Goal: Task Accomplishment & Management: Use online tool/utility

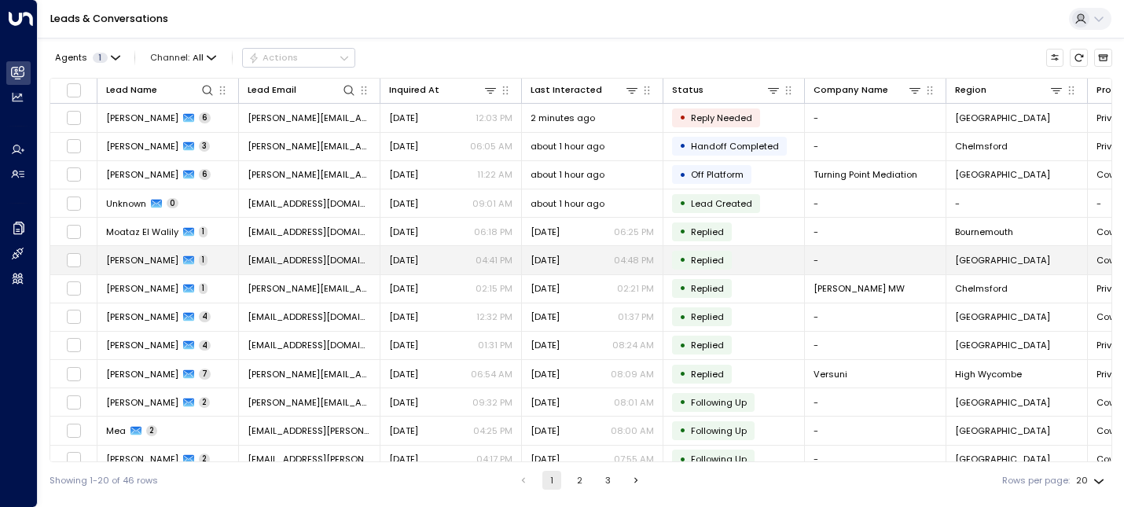
scroll to position [215, 0]
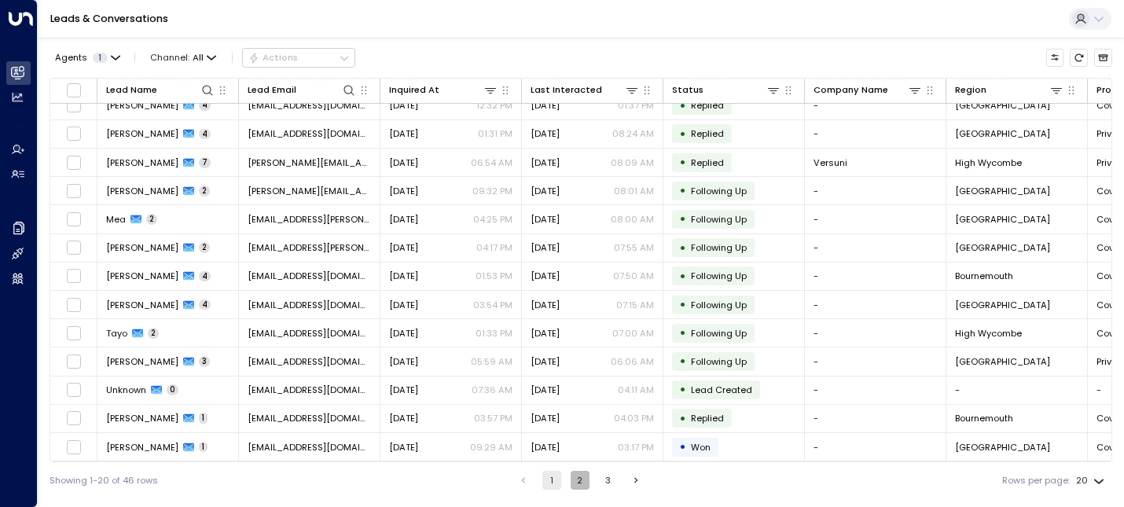
click at [571, 485] on button "2" at bounding box center [580, 480] width 19 height 19
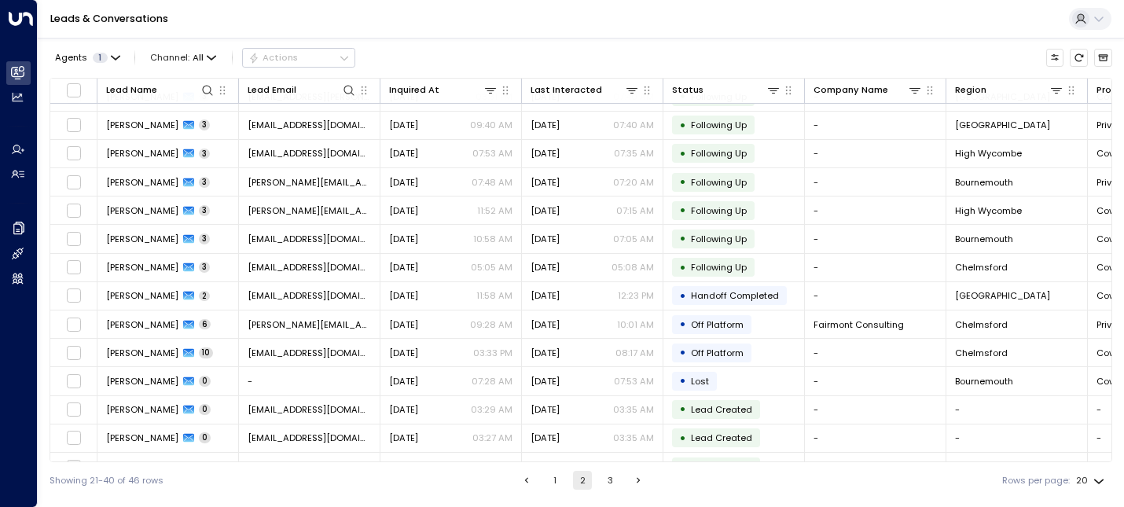
scroll to position [215, 0]
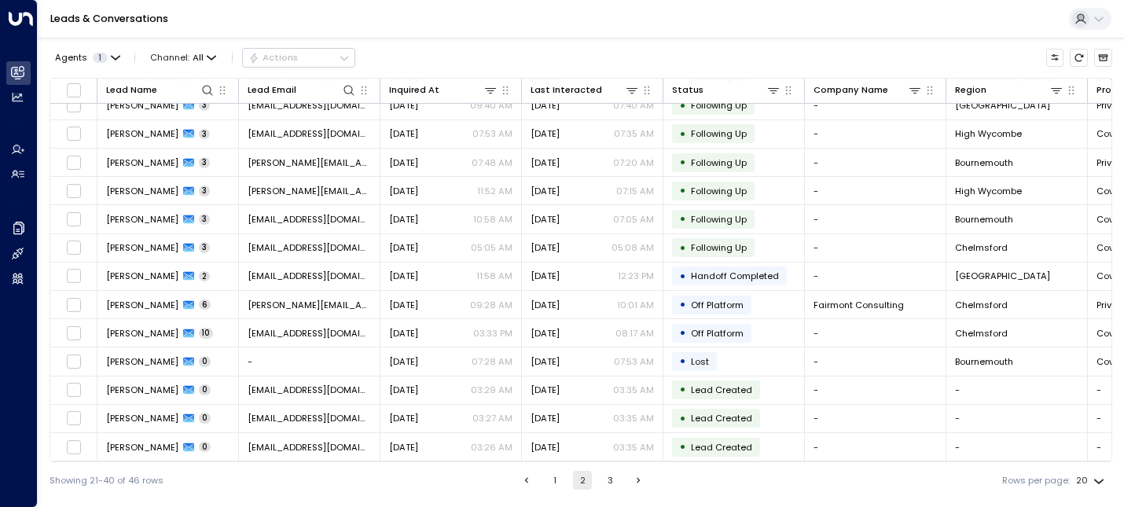
click at [603, 479] on button "3" at bounding box center [610, 480] width 19 height 19
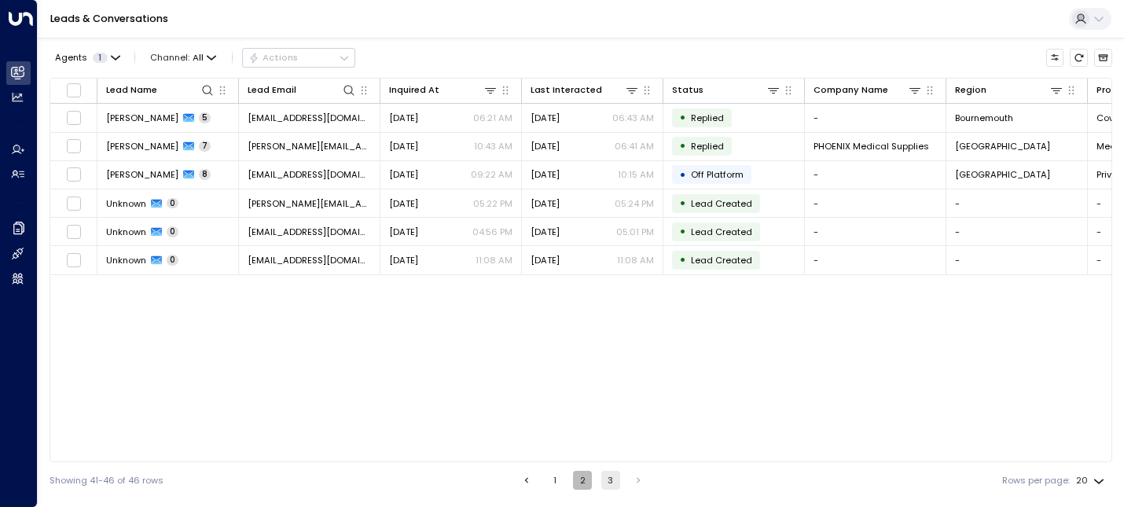
click at [582, 479] on button "2" at bounding box center [582, 480] width 19 height 19
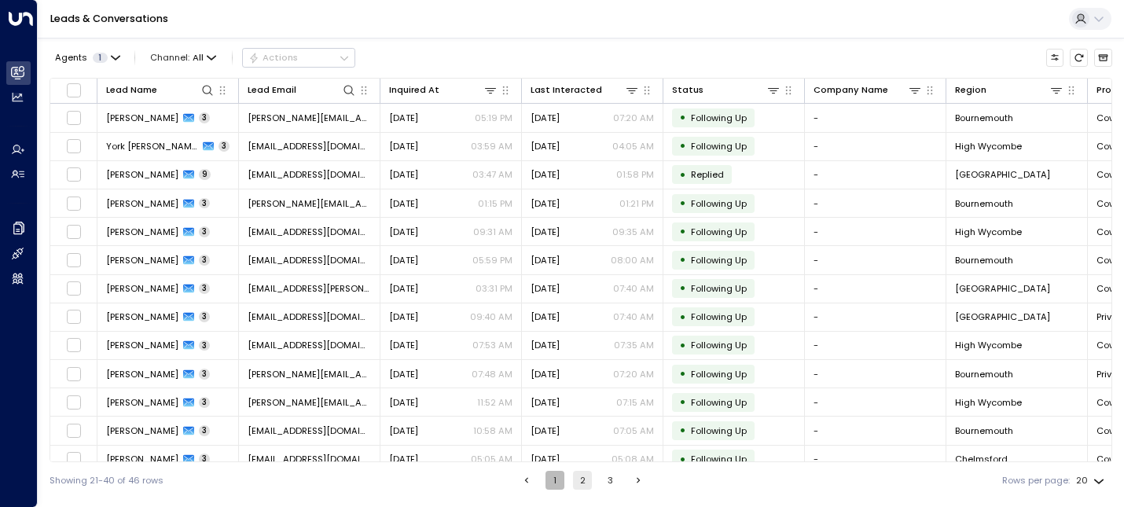
click at [557, 482] on button "1" at bounding box center [554, 480] width 19 height 19
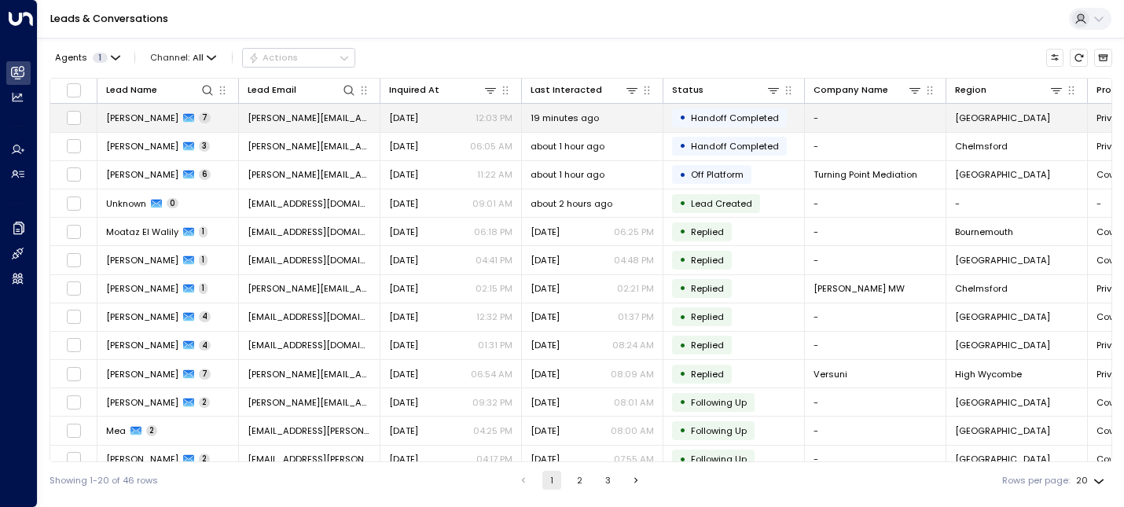
click at [127, 120] on span "[PERSON_NAME]" at bounding box center [142, 118] width 72 height 13
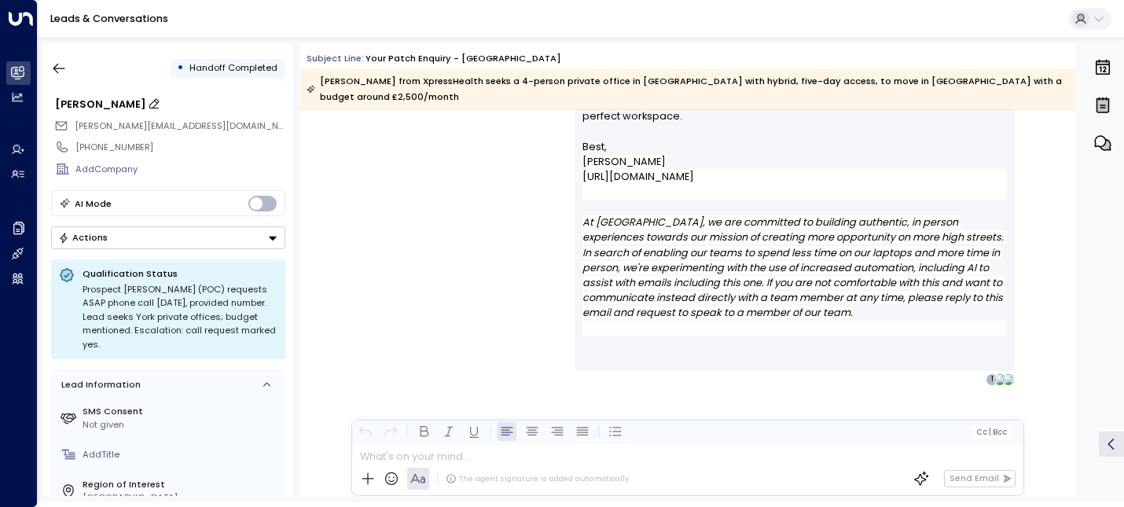
scroll to position [4462, 0]
click at [42, 75] on div "• Handoff Completed Katie Midgley katie@xpresshealth.co.uk +447564414745 Add Co…" at bounding box center [168, 270] width 252 height 452
click at [53, 72] on icon "button" at bounding box center [59, 69] width 16 height 16
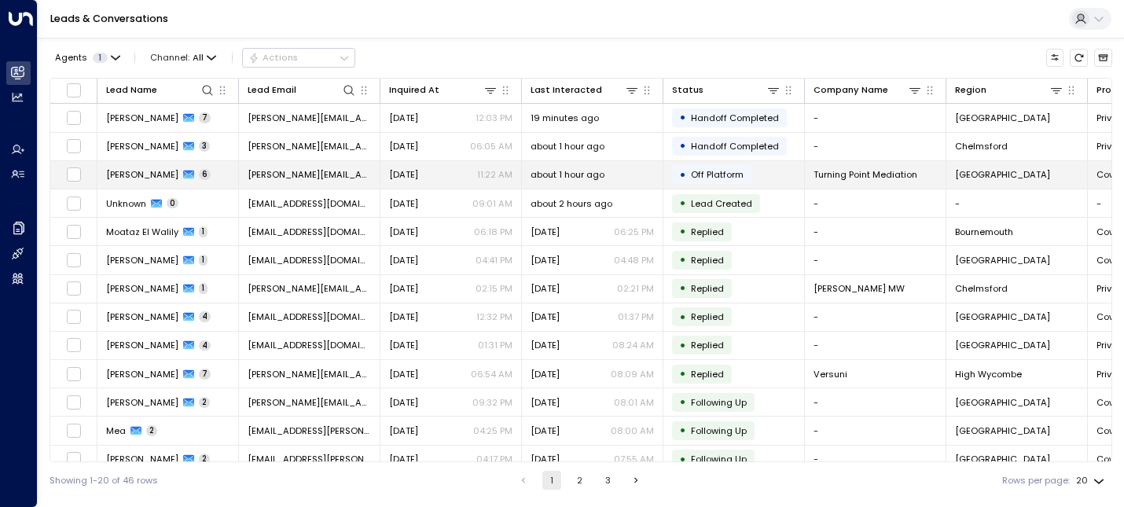
click at [141, 173] on span "[PERSON_NAME]" at bounding box center [142, 174] width 72 height 13
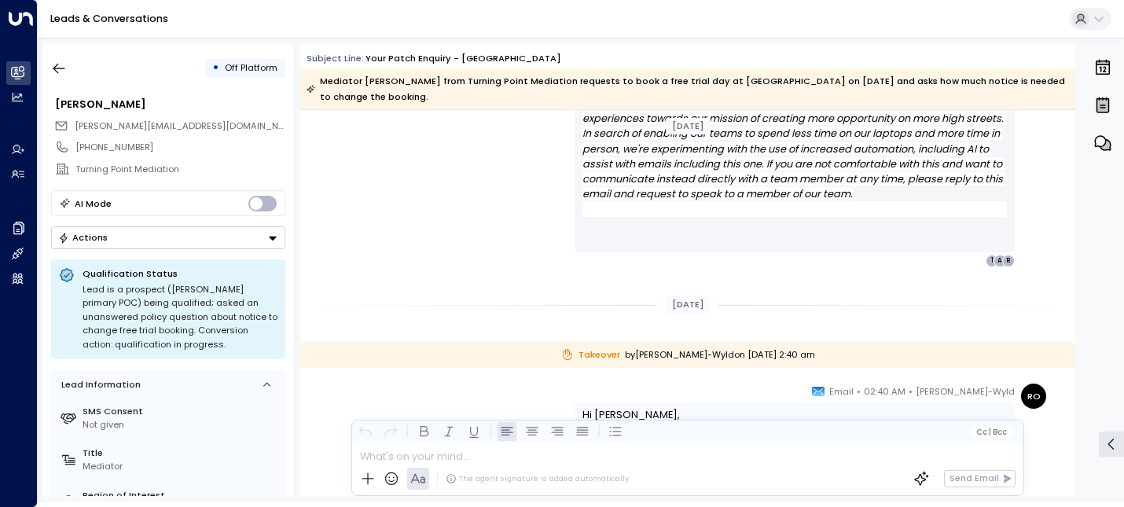
scroll to position [4339, 0]
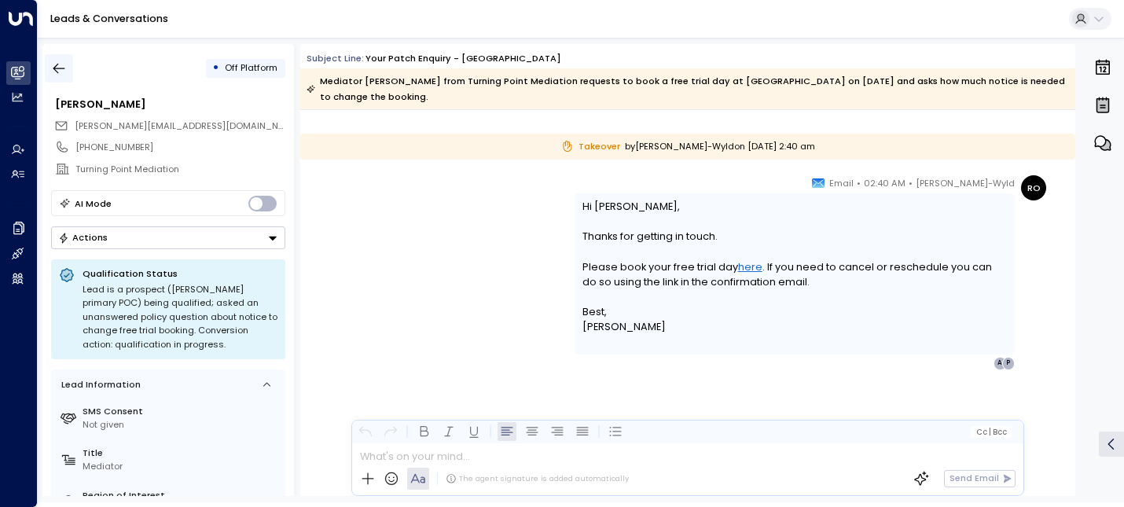
click at [57, 66] on icon "button" at bounding box center [59, 69] width 16 height 16
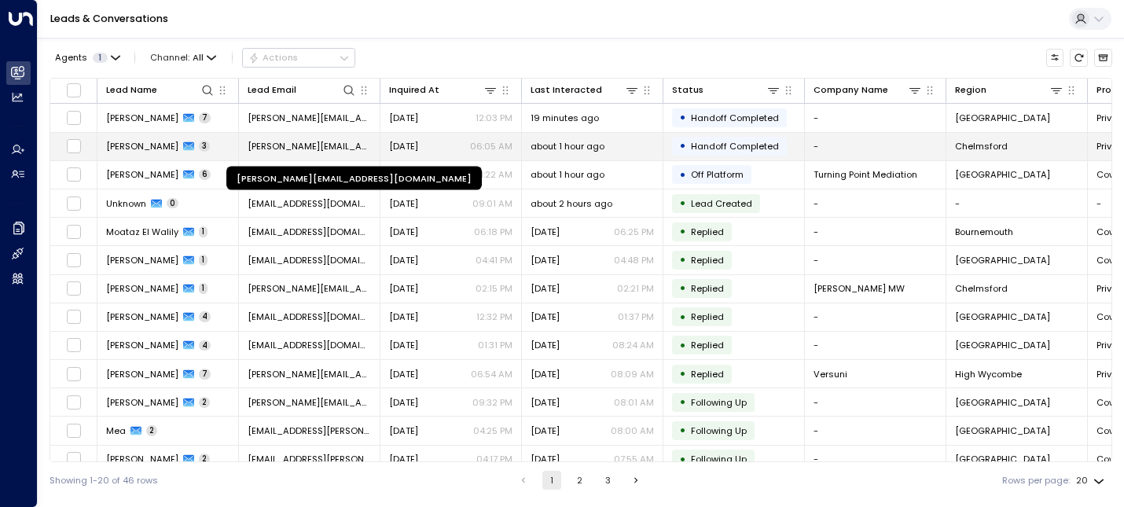
click at [275, 145] on span "[PERSON_NAME][EMAIL_ADDRESS][DOMAIN_NAME]" at bounding box center [309, 146] width 123 height 13
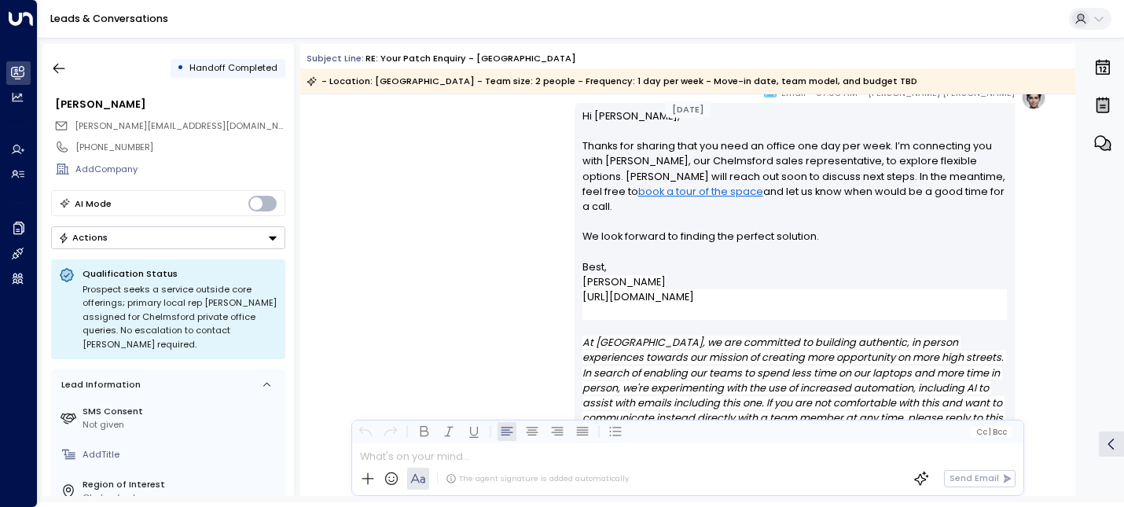
scroll to position [2159, 0]
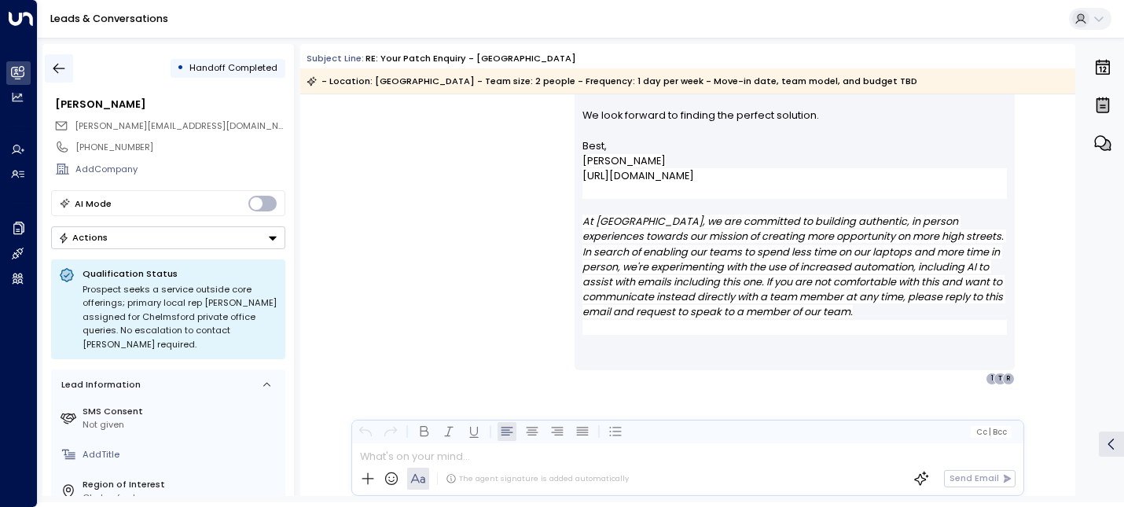
click at [54, 67] on icon "button" at bounding box center [59, 69] width 12 height 10
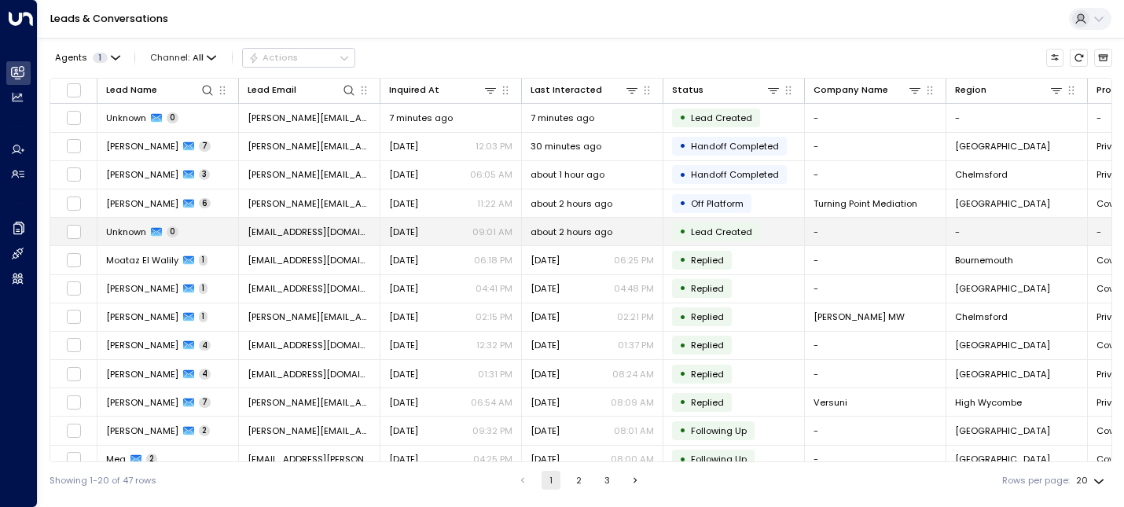
click at [134, 229] on span "Unknown" at bounding box center [126, 232] width 40 height 13
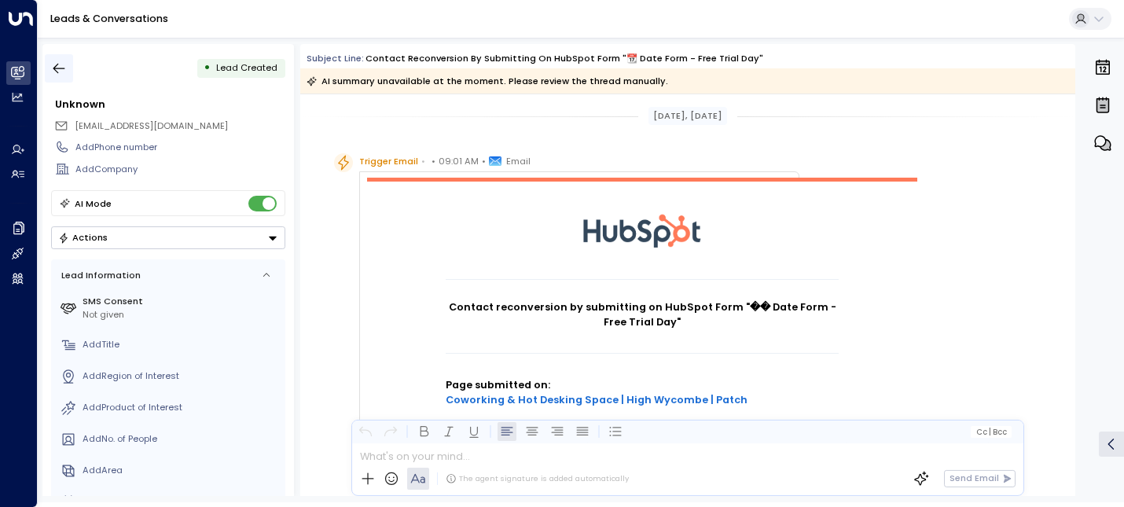
click at [62, 61] on icon "button" at bounding box center [59, 69] width 16 height 16
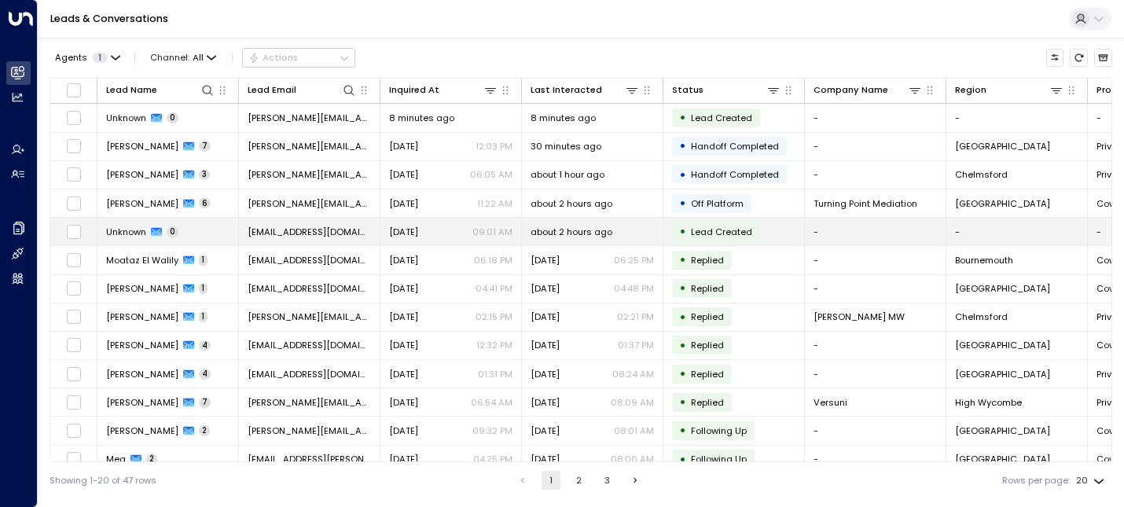
click at [124, 233] on span "Unknown" at bounding box center [126, 232] width 40 height 13
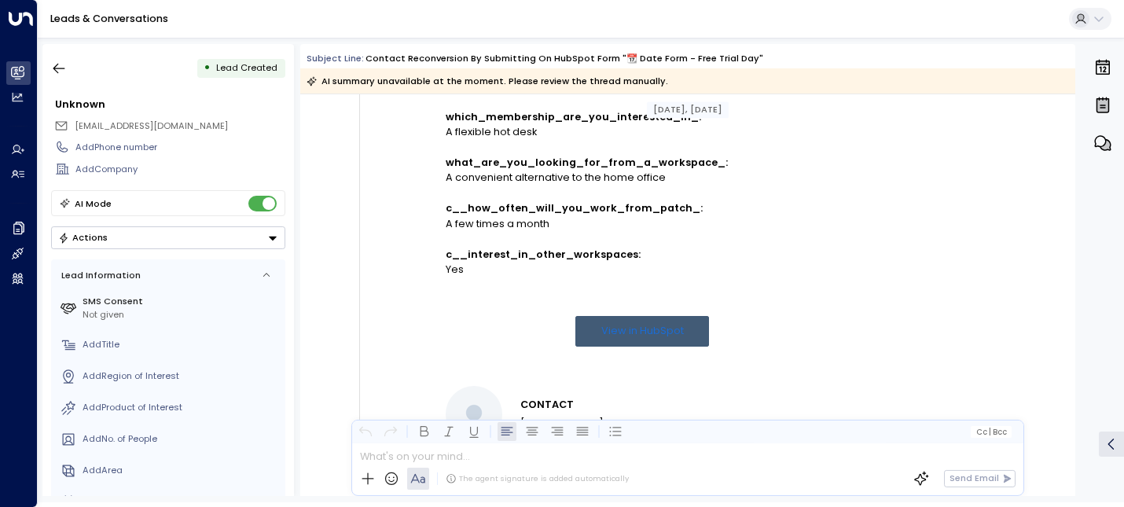
scroll to position [596, 0]
click at [643, 318] on link "View in HubSpot" at bounding box center [642, 333] width 134 height 31
